Goal: Transaction & Acquisition: Purchase product/service

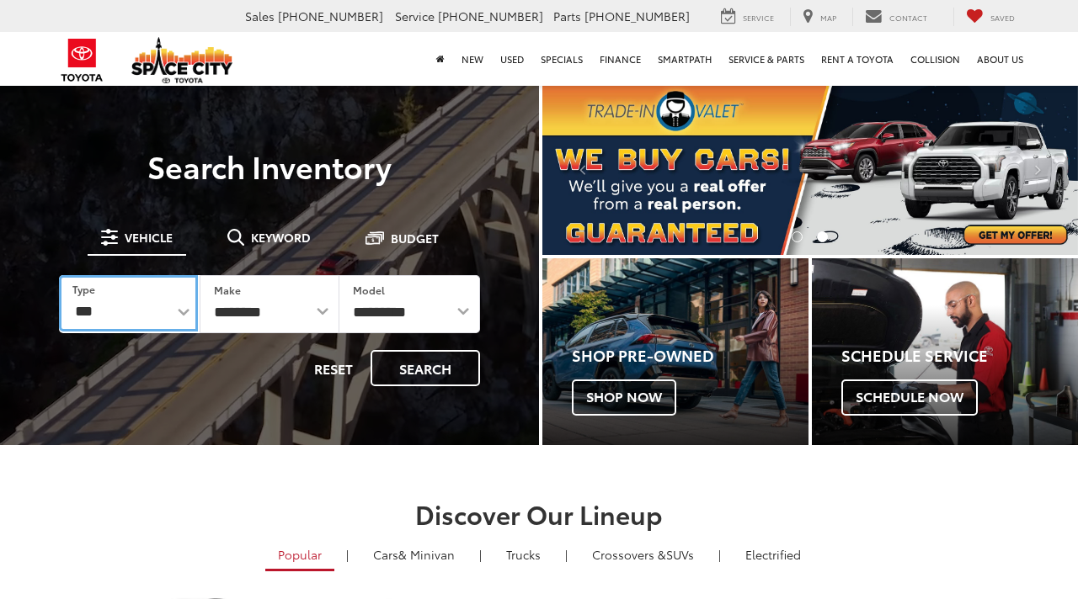
click at [180, 307] on select "*** *** **** *********" at bounding box center [128, 303] width 139 height 56
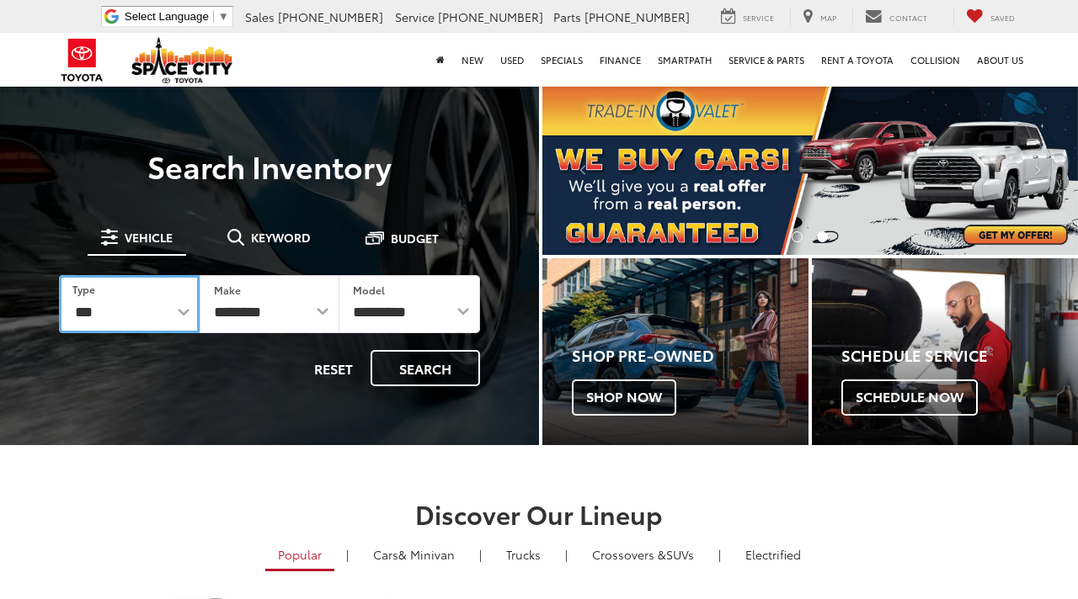
select select "********"
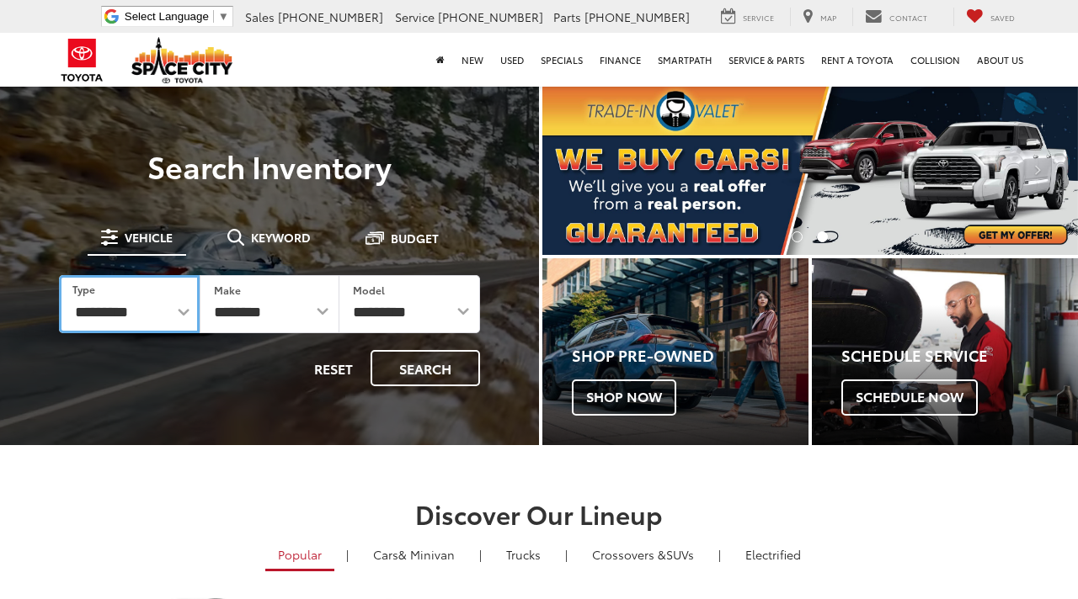
select select "******"
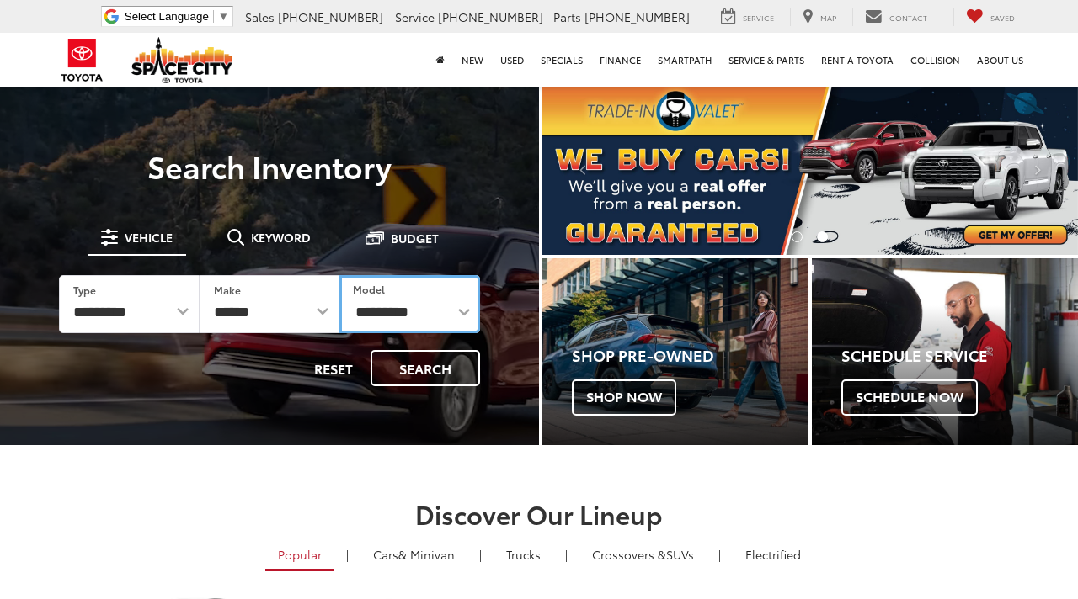
select select "**********"
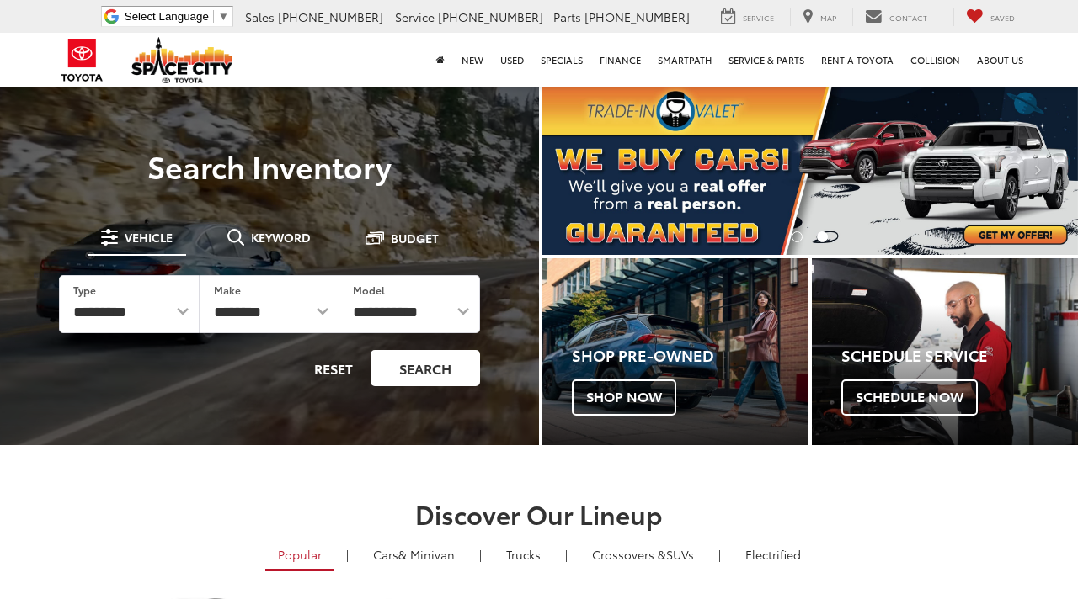
click at [434, 369] on button "Search" at bounding box center [424, 368] width 109 height 36
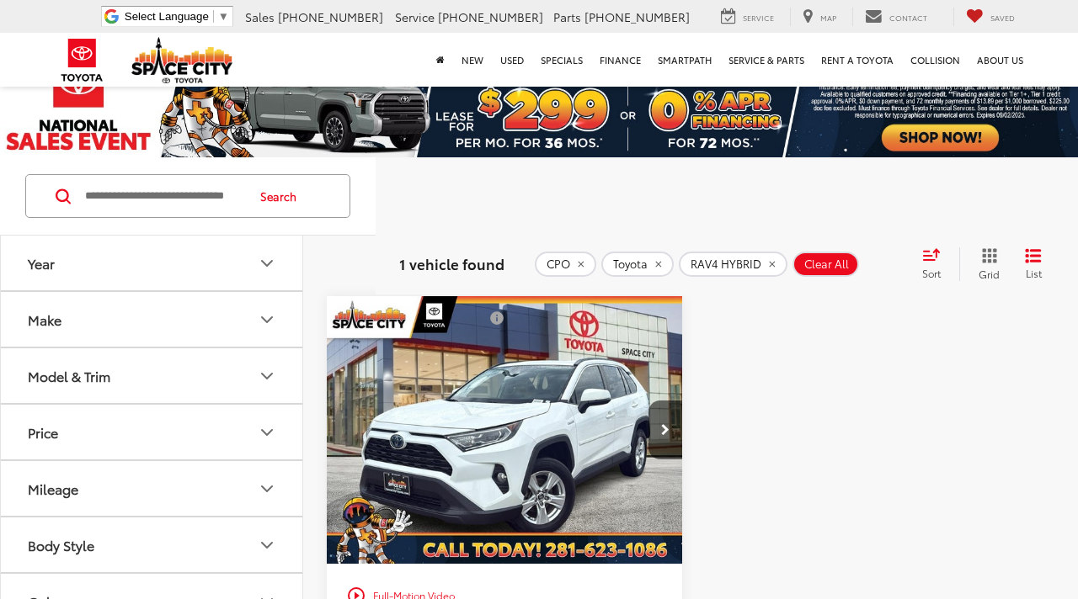
scroll to position [1, 0]
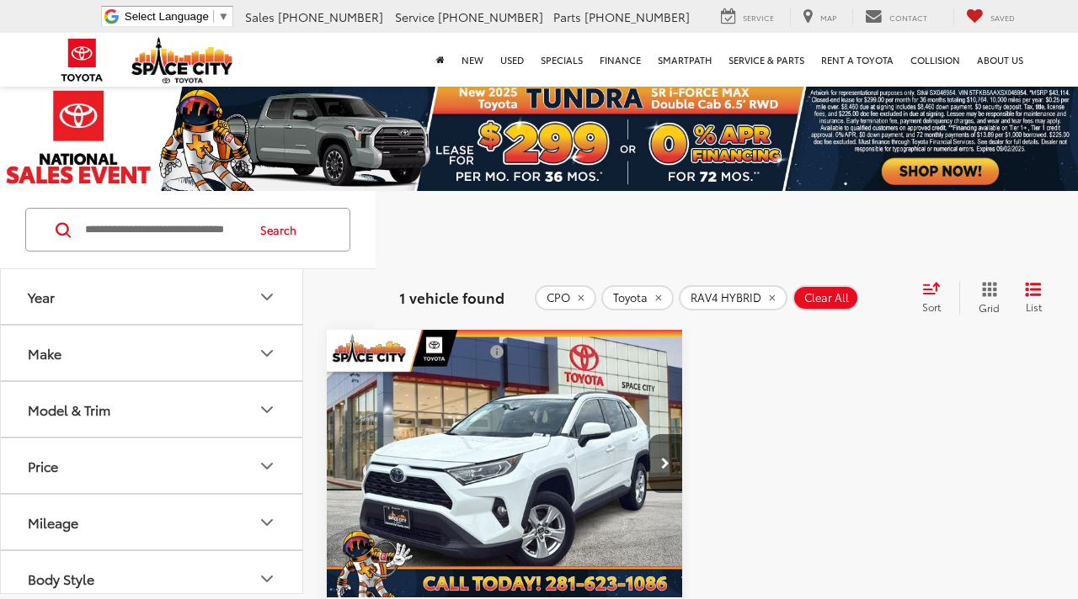
click at [511, 461] on img "2020 Toyota RAV4 HYBRID XLE 0" at bounding box center [505, 464] width 358 height 269
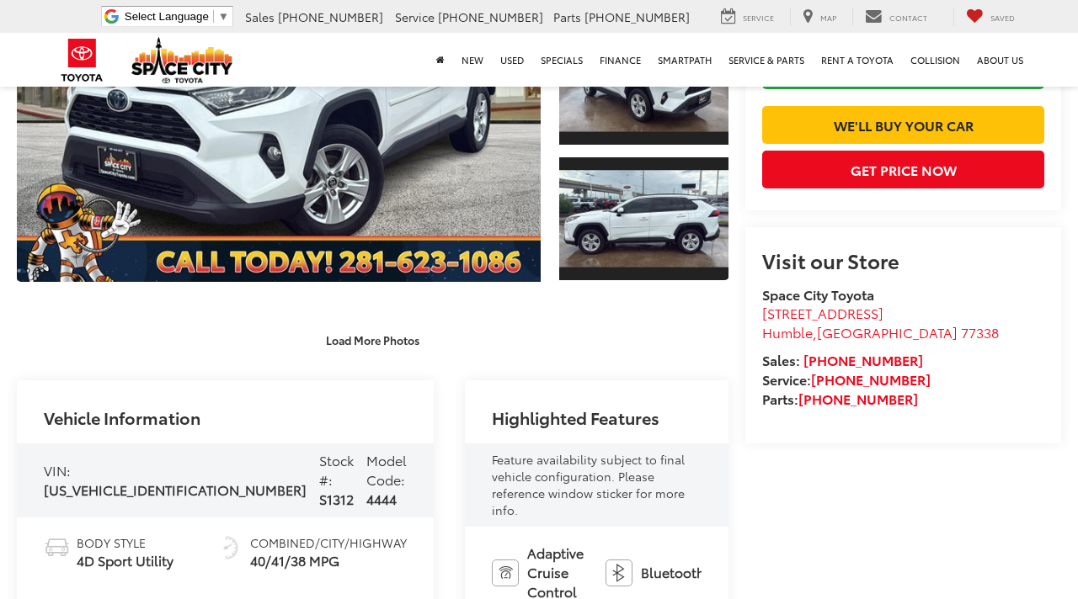
scroll to position [370, 0]
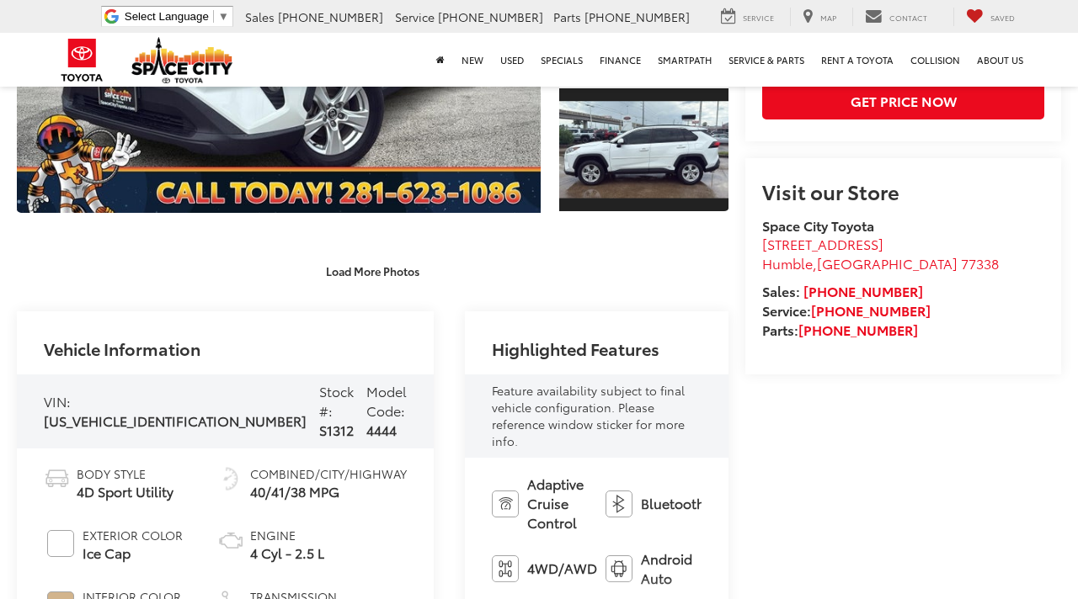
click at [527, 475] on span "Adaptive Cruise Control" at bounding box center [557, 504] width 61 height 58
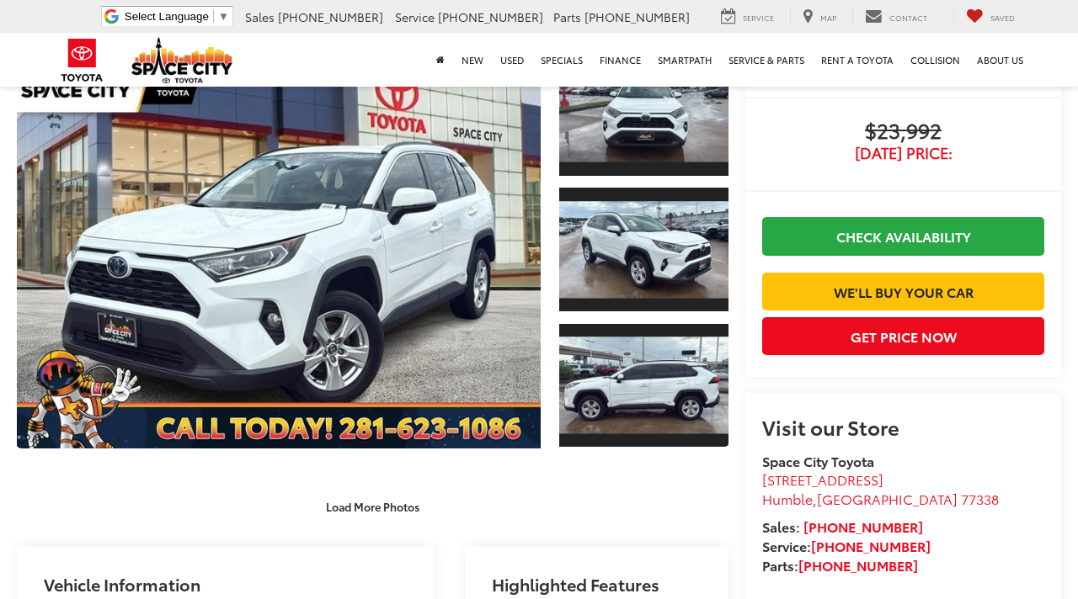
scroll to position [168, 0]
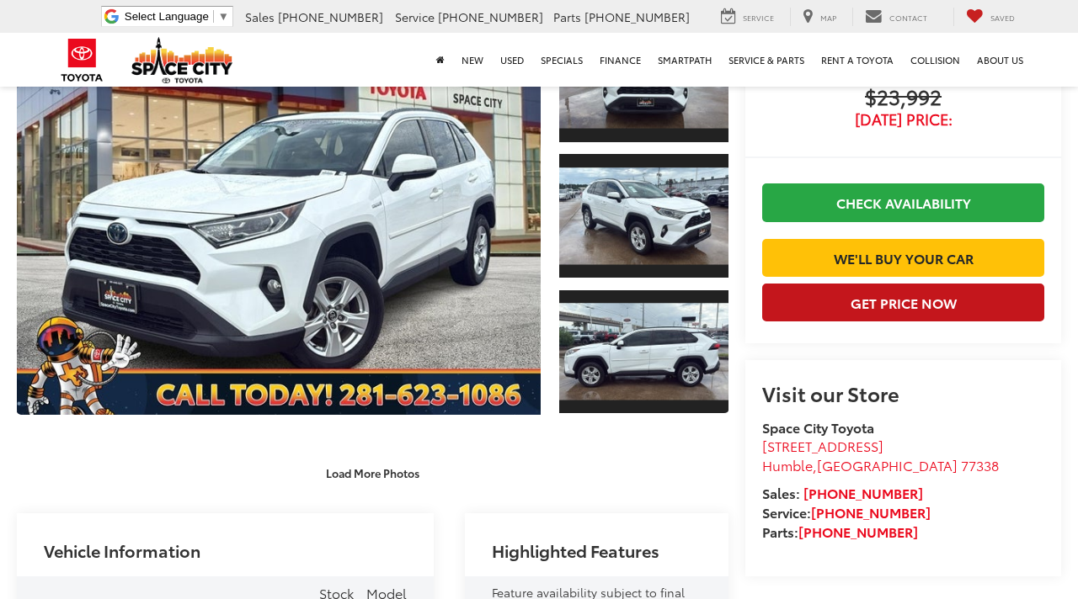
click at [861, 301] on button "Get Price Now" at bounding box center [903, 303] width 282 height 38
click at [983, 306] on button "Get Price Now" at bounding box center [903, 303] width 282 height 38
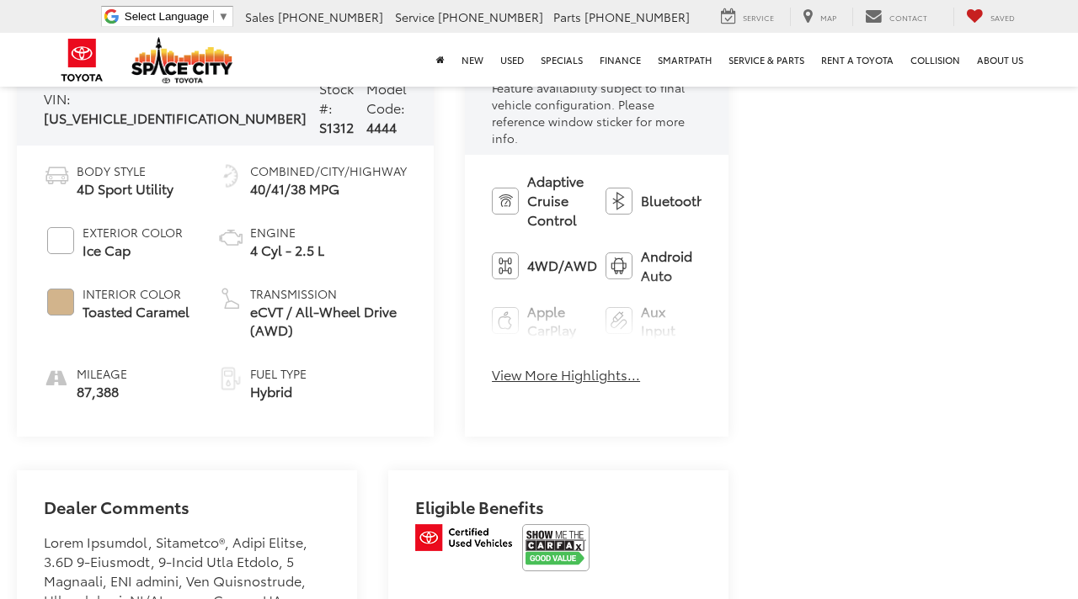
scroll to position [640, 0]
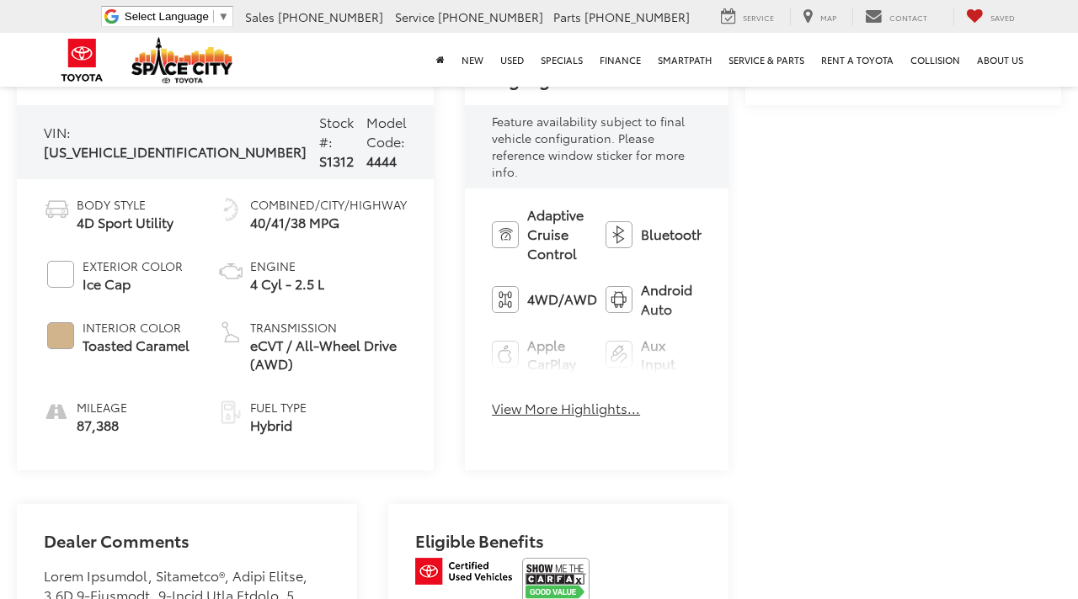
click at [549, 399] on button "View More Highlights..." at bounding box center [566, 408] width 148 height 19
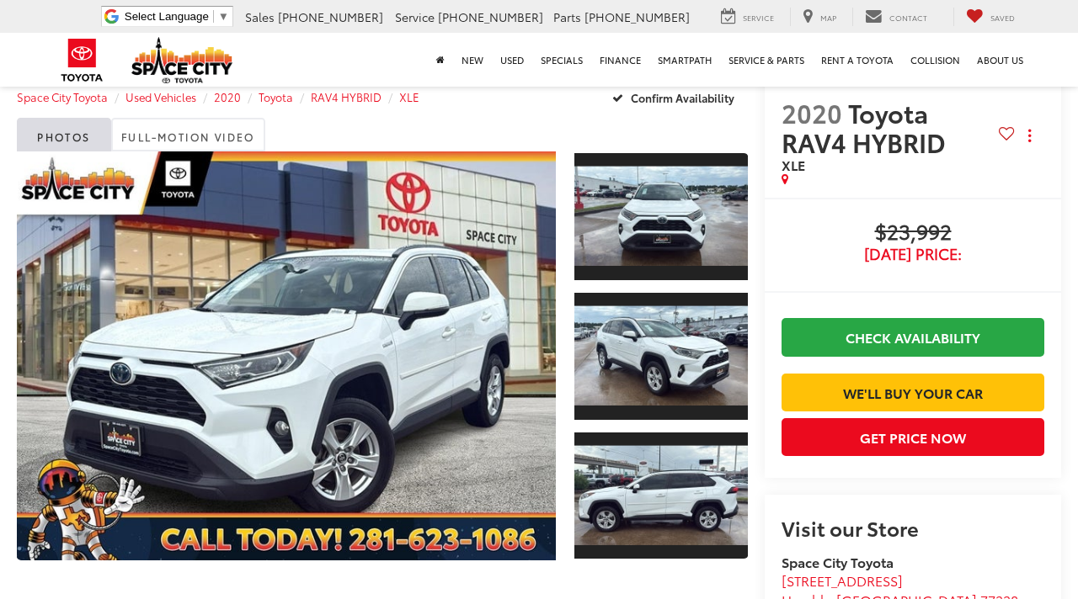
scroll to position [0, 0]
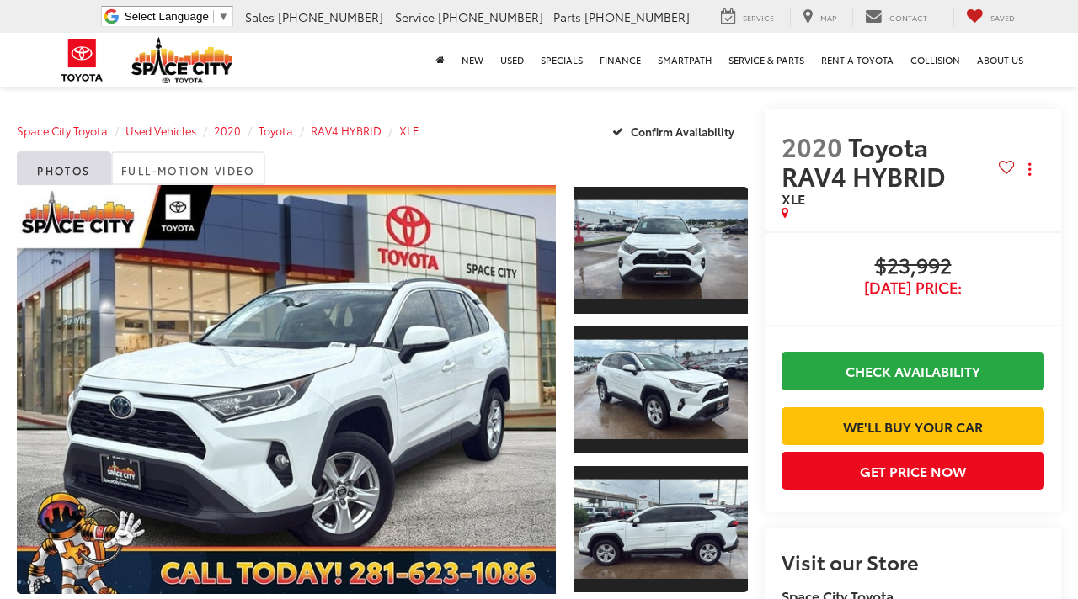
click at [560, 525] on div at bounding box center [377, 394] width 739 height 418
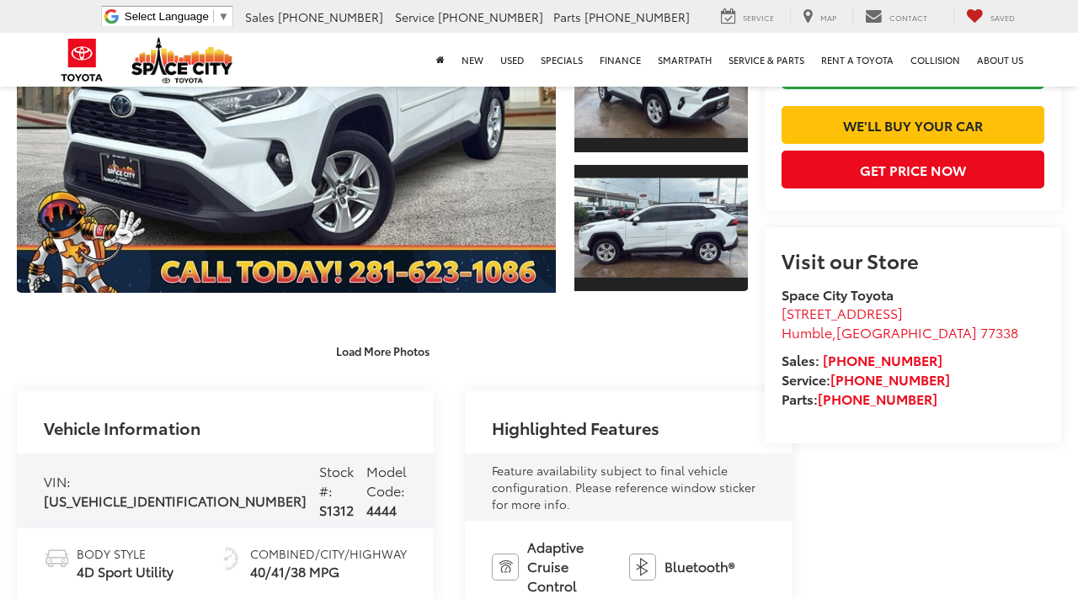
scroll to position [337, 0]
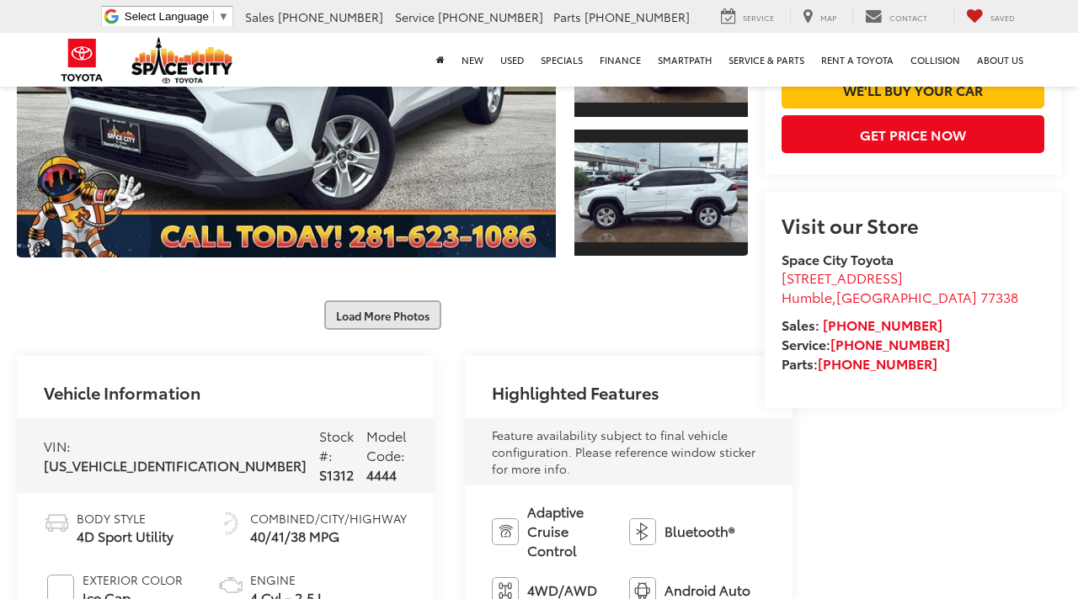
click at [424, 314] on button "Load More Photos" at bounding box center [382, 315] width 117 height 29
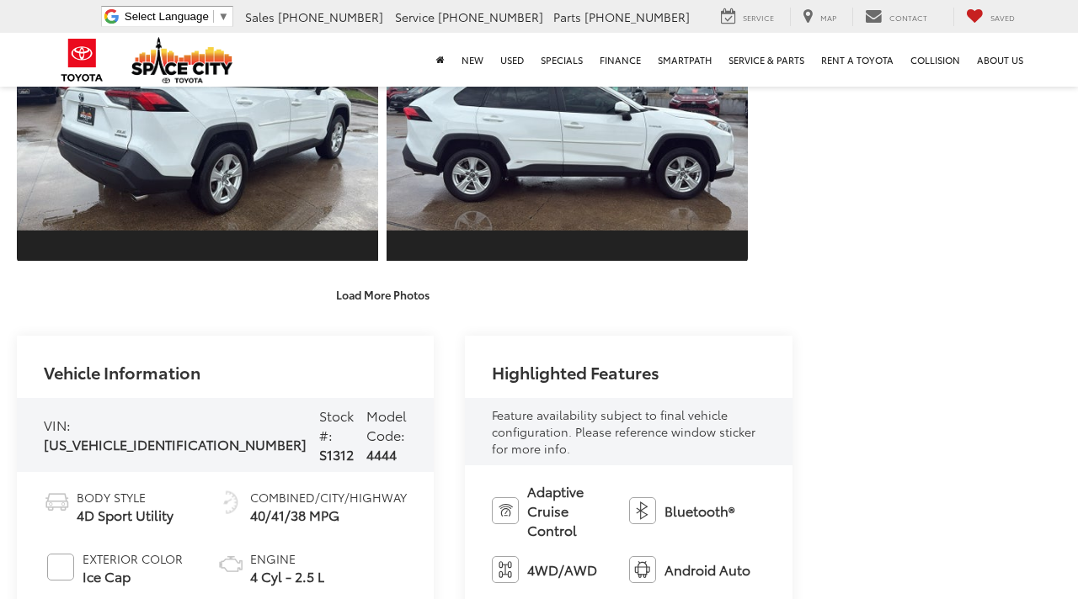
scroll to position [909, 0]
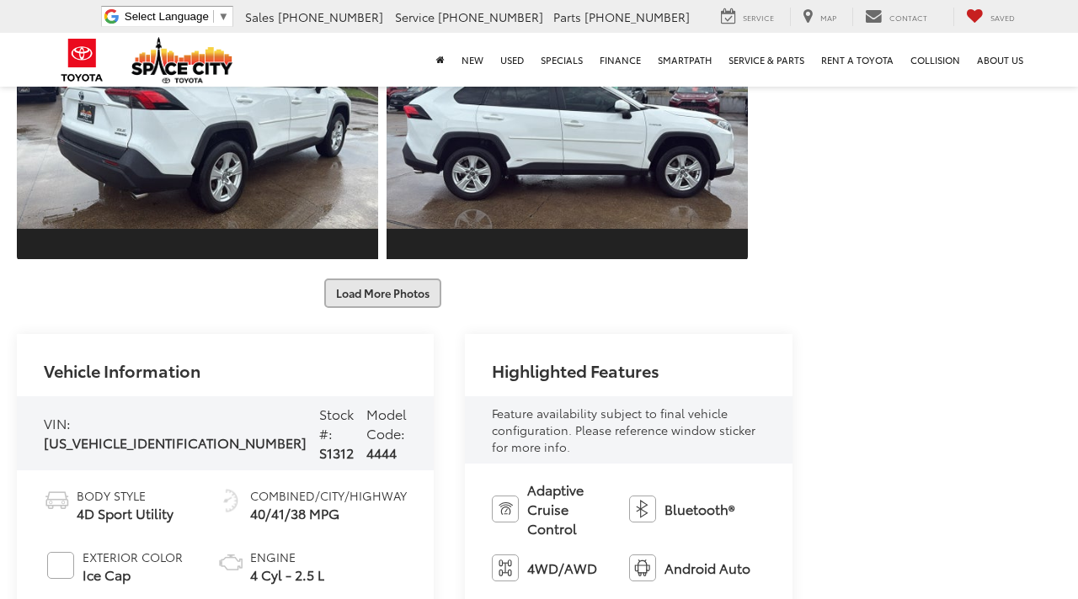
click at [350, 290] on button "Load More Photos" at bounding box center [382, 293] width 117 height 29
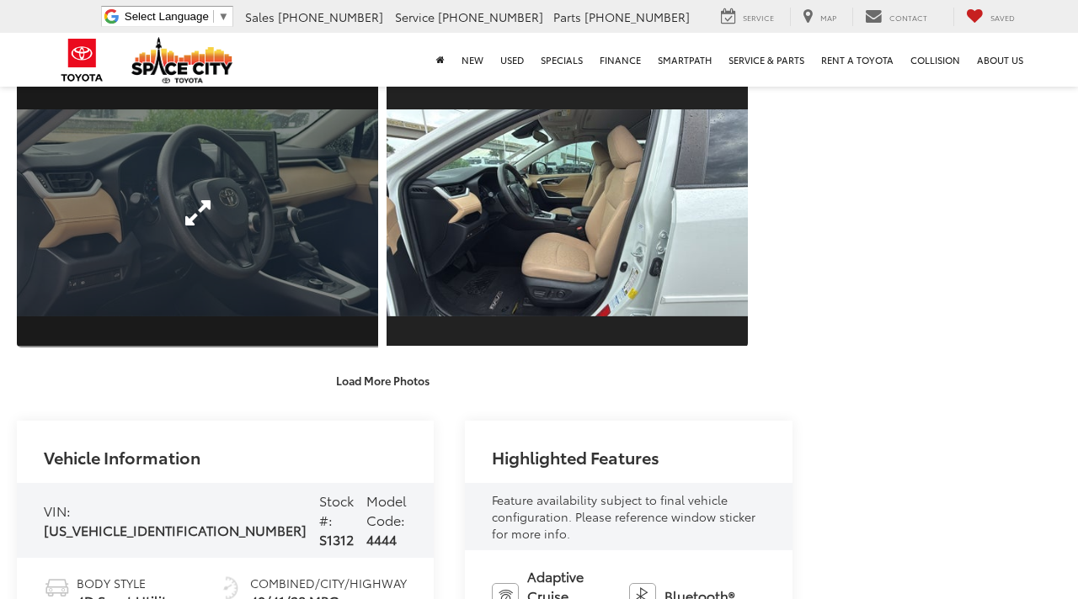
scroll to position [1415, 0]
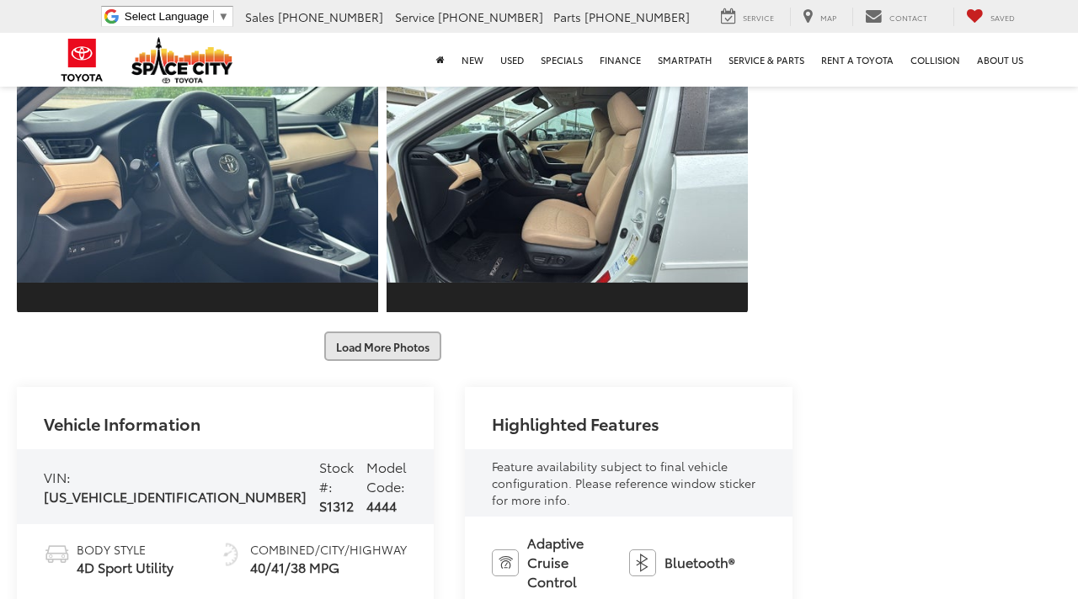
click at [418, 351] on button "Load More Photos" at bounding box center [382, 346] width 117 height 29
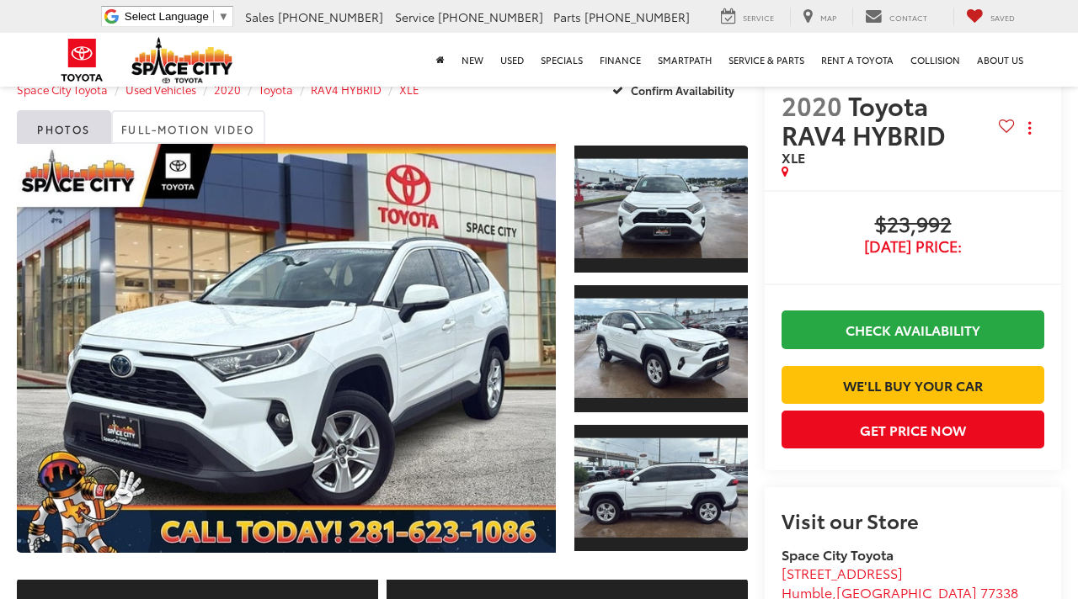
scroll to position [0, 0]
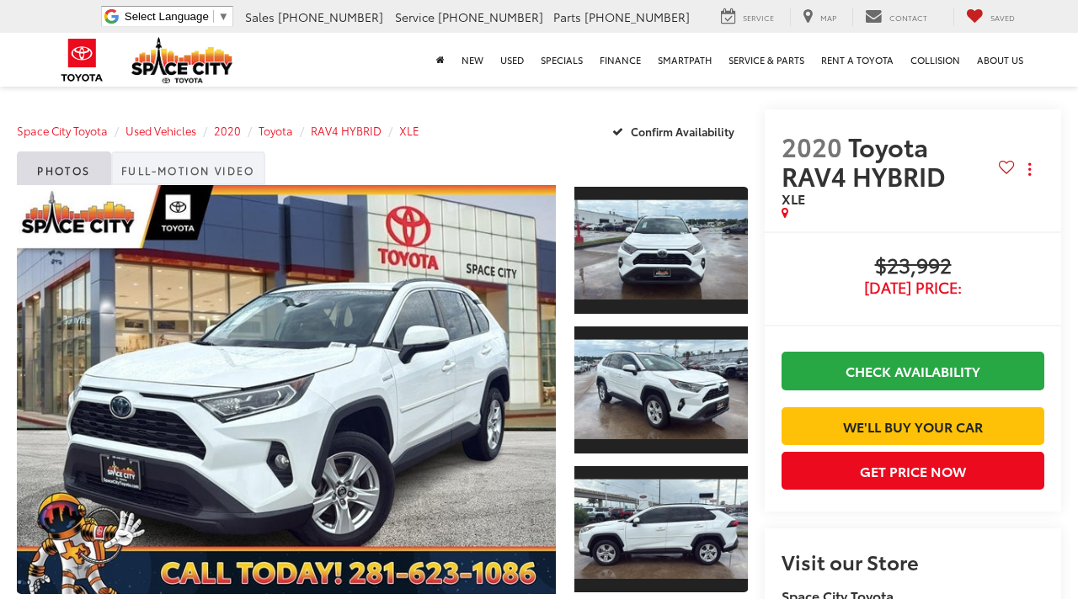
click at [255, 175] on link "Full-Motion Video" at bounding box center [188, 169] width 154 height 34
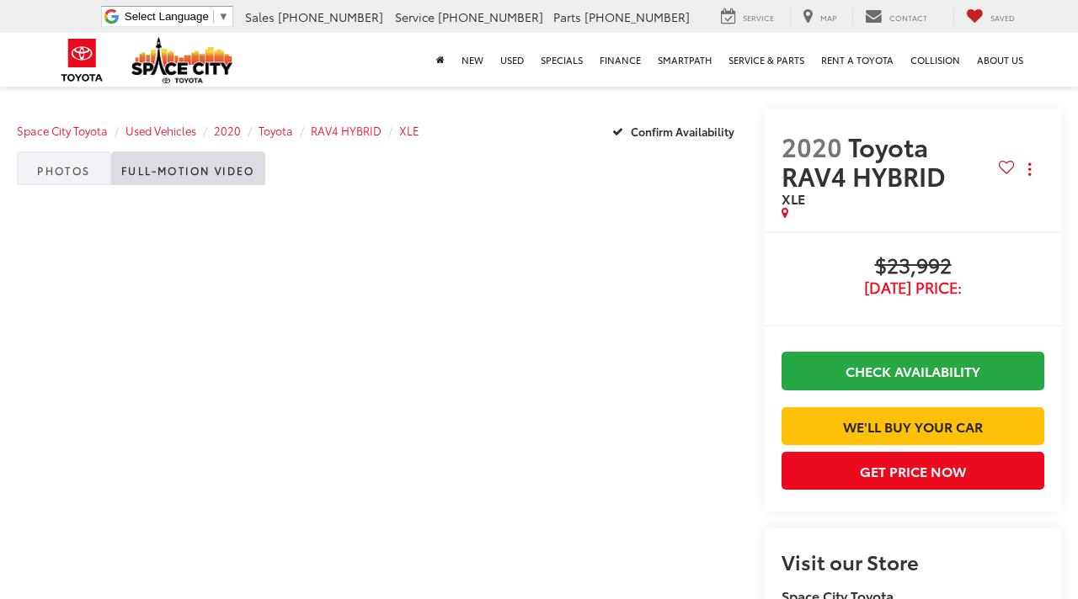
click at [83, 172] on link "Photos" at bounding box center [64, 169] width 94 height 34
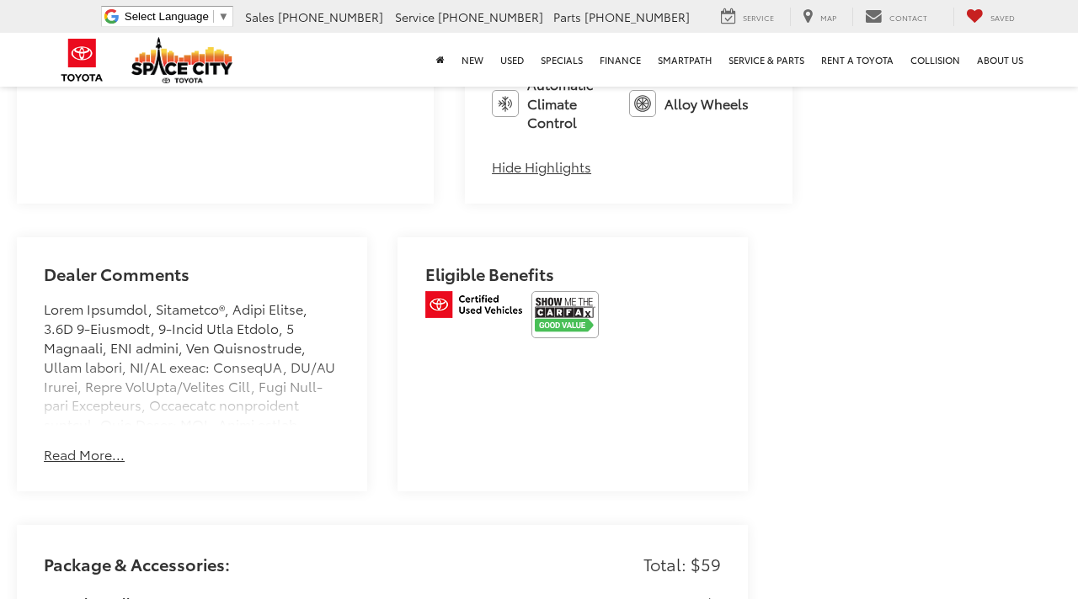
scroll to position [3031, 0]
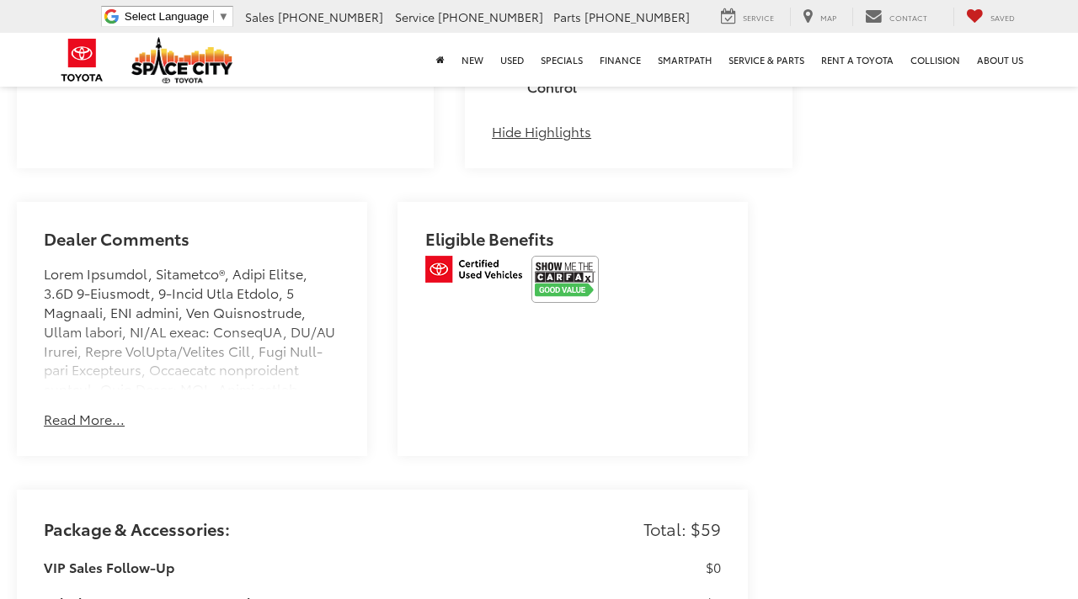
click at [107, 410] on button "Read More..." at bounding box center [84, 419] width 81 height 19
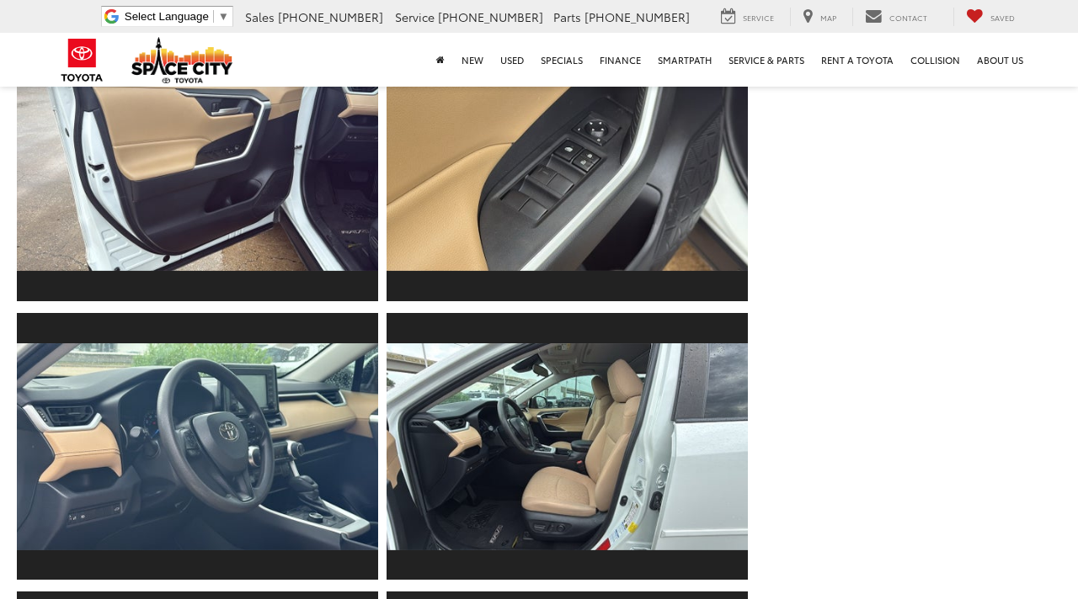
scroll to position [0, 0]
